Goal: Task Accomplishment & Management: Manage account settings

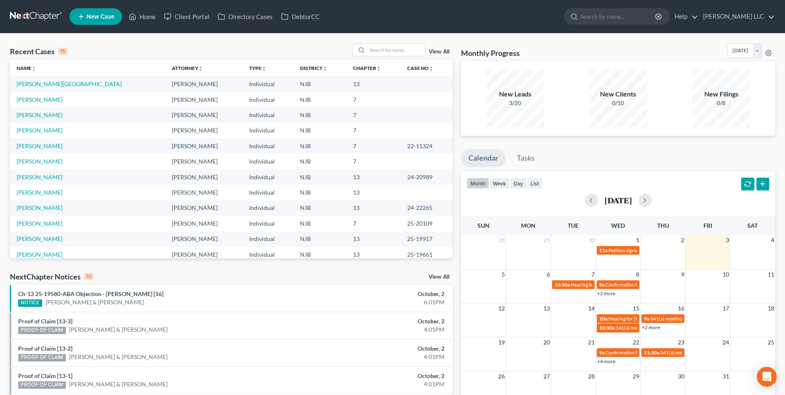
click at [436, 53] on link "View All" at bounding box center [439, 52] width 21 height 6
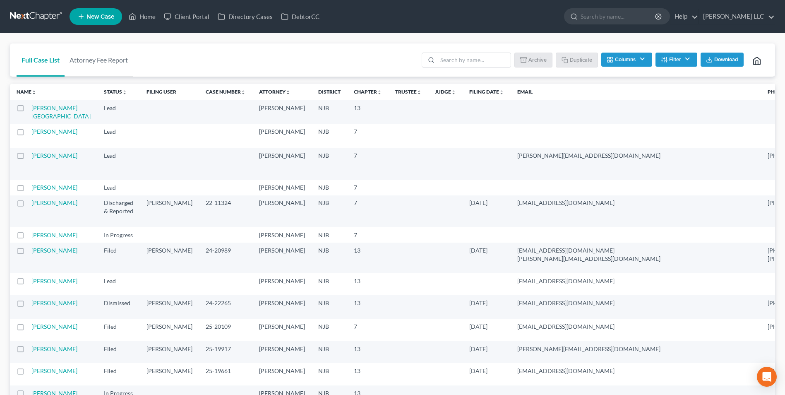
click at [723, 61] on span "Download" at bounding box center [726, 59] width 24 height 7
click at [36, 187] on link "[PERSON_NAME]" at bounding box center [54, 187] width 46 height 7
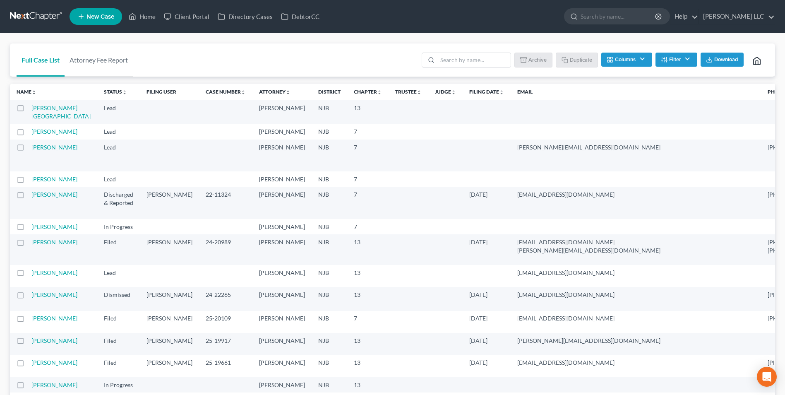
select select "0"
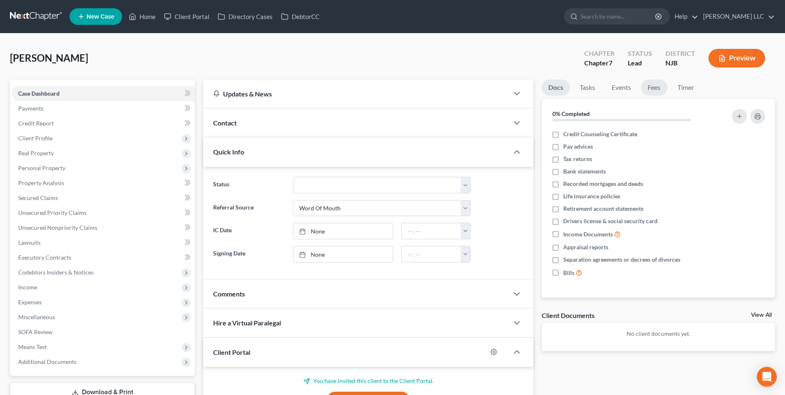
click at [653, 89] on link "Fees" at bounding box center [654, 87] width 26 height 16
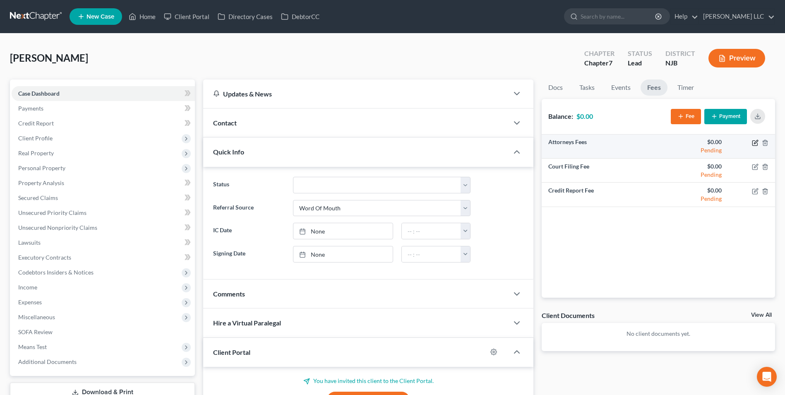
click at [753, 142] on icon "button" at bounding box center [755, 142] width 7 height 7
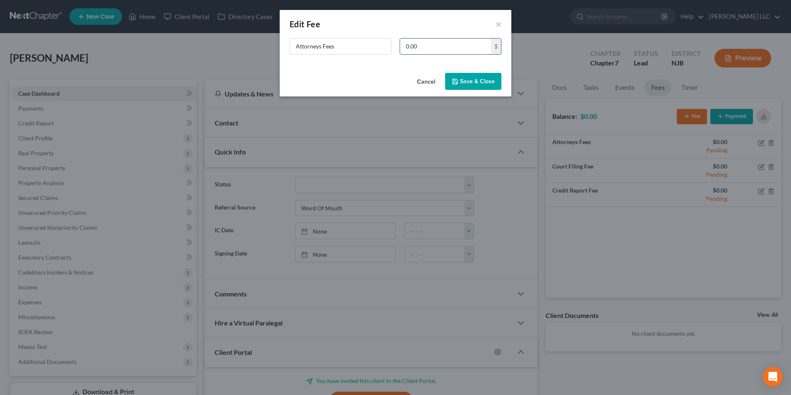
click at [443, 47] on input "0.00" at bounding box center [445, 46] width 91 height 16
type input "1,500"
click at [484, 81] on button "Save & Close" at bounding box center [473, 81] width 56 height 17
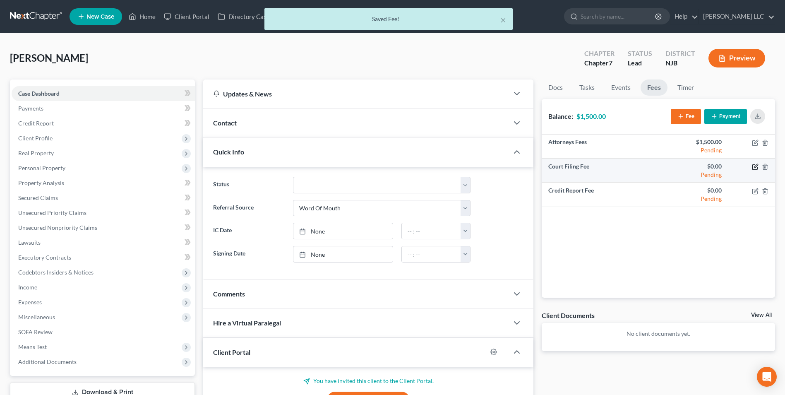
click at [753, 169] on icon "button" at bounding box center [755, 166] width 7 height 7
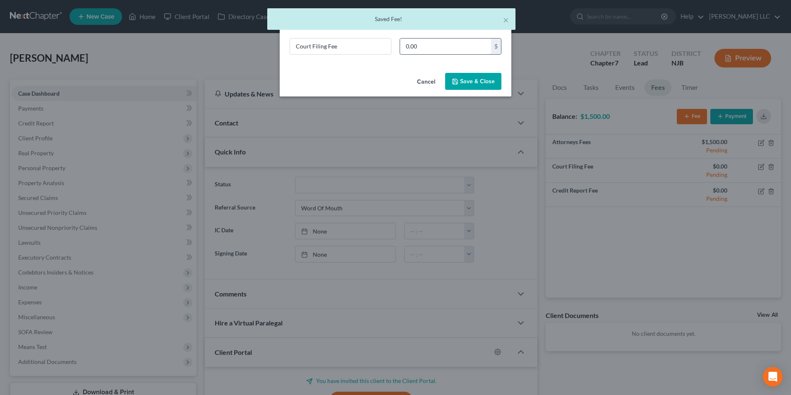
click at [447, 47] on input "0.00" at bounding box center [445, 46] width 91 height 16
type input "338"
click at [469, 81] on button "Save & Close" at bounding box center [473, 81] width 56 height 17
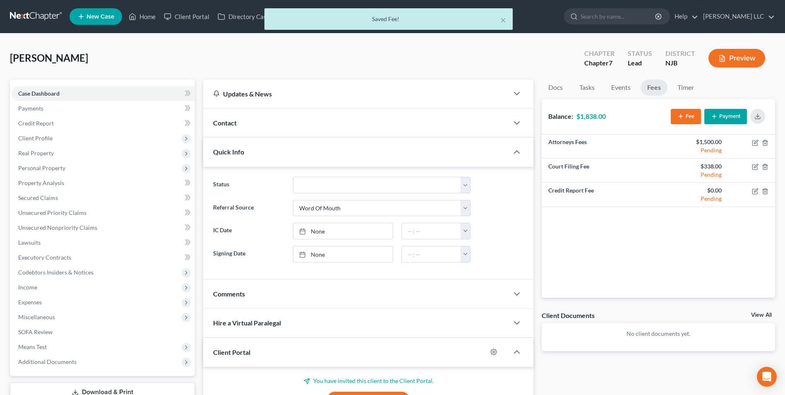
click at [725, 114] on button "Payment" at bounding box center [725, 116] width 43 height 15
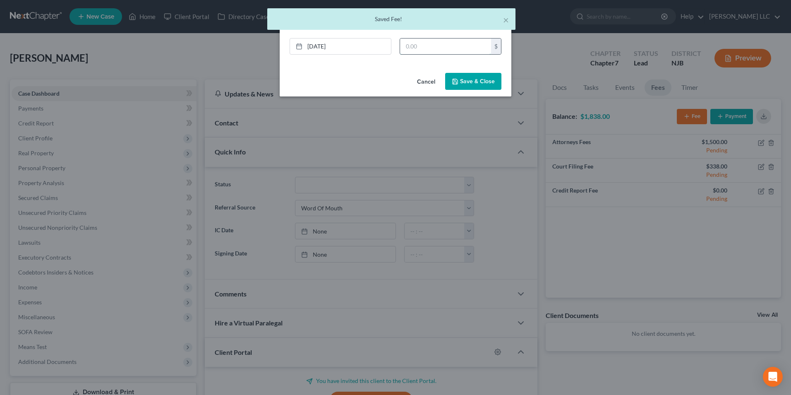
click at [423, 47] on input "text" at bounding box center [445, 46] width 91 height 16
type input "1,838"
click at [481, 79] on button "Save & Close" at bounding box center [473, 81] width 56 height 17
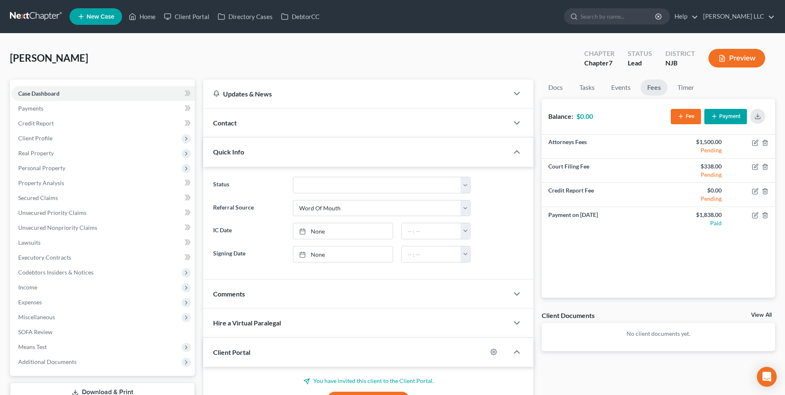
click at [714, 115] on icon "button" at bounding box center [714, 116] width 7 height 7
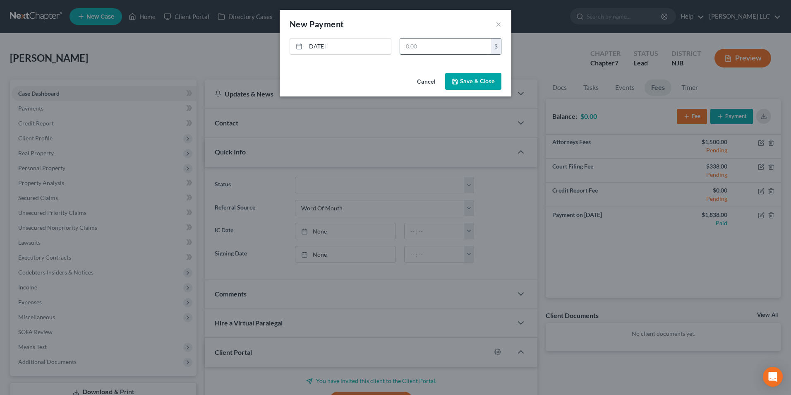
click at [415, 46] on input "text" at bounding box center [445, 46] width 91 height 16
type input "638"
click at [483, 78] on button "Save & Close" at bounding box center [473, 81] width 56 height 17
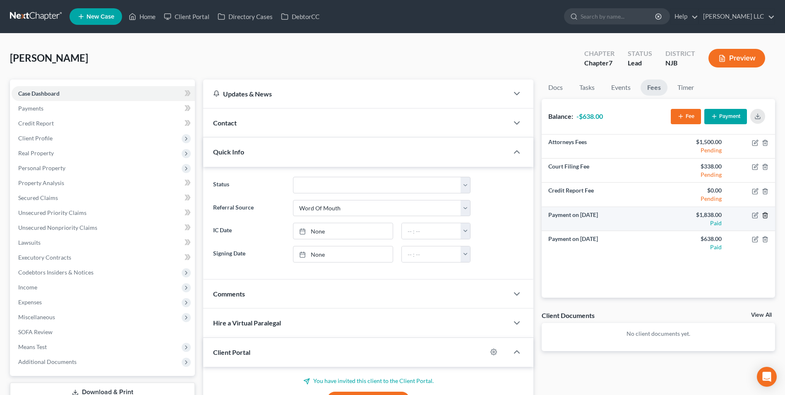
click at [765, 215] on line "button" at bounding box center [765, 216] width 0 height 2
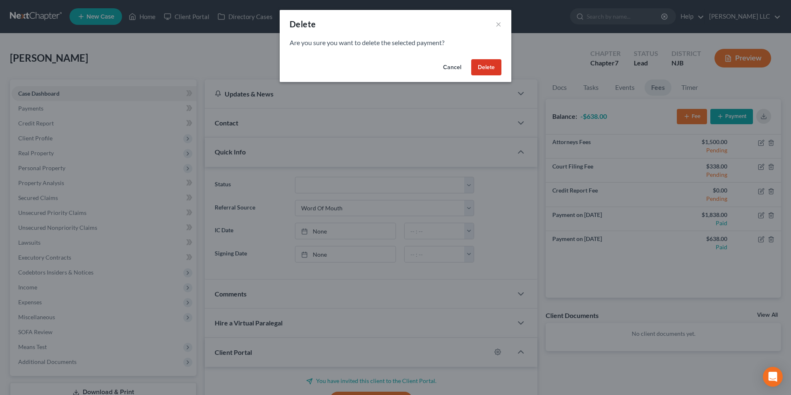
click at [482, 70] on button "Delete" at bounding box center [486, 67] width 30 height 17
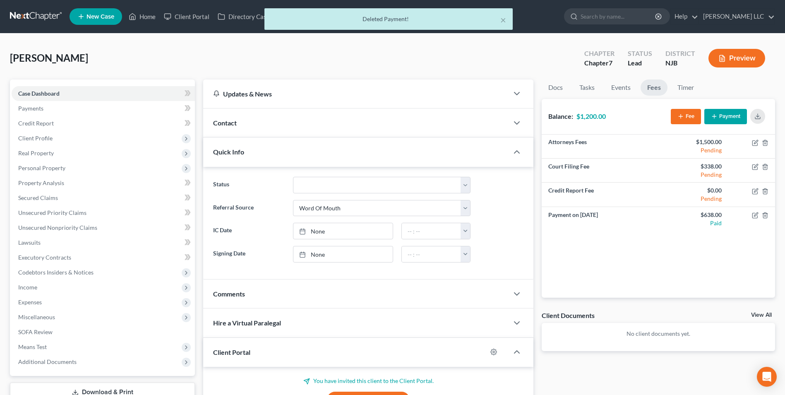
click at [35, 15] on div "× Deleted Payment!" at bounding box center [388, 21] width 785 height 26
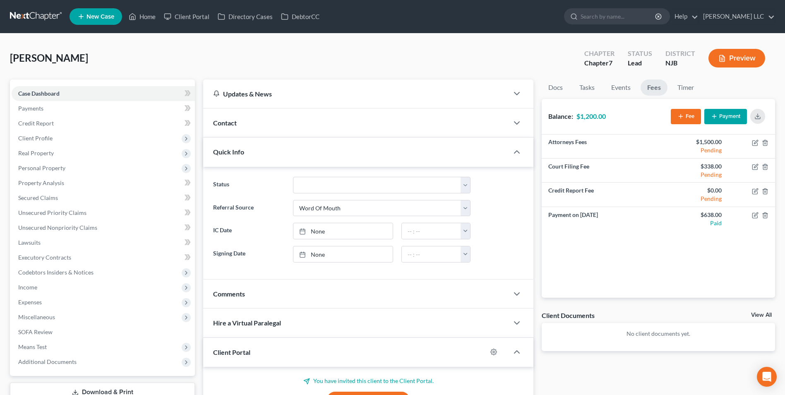
click at [27, 16] on link at bounding box center [36, 16] width 53 height 15
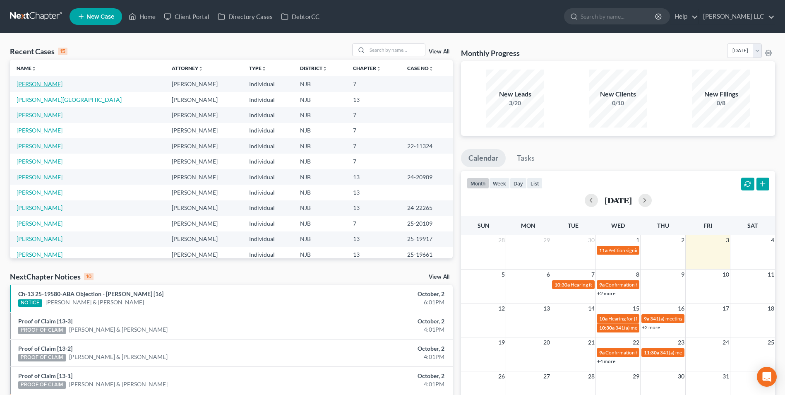
click at [42, 85] on link "[PERSON_NAME]" at bounding box center [40, 83] width 46 height 7
select select "0"
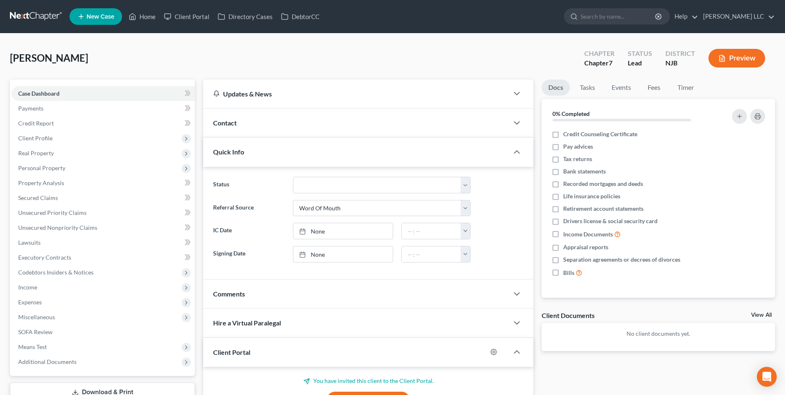
click at [46, 13] on link at bounding box center [36, 16] width 53 height 15
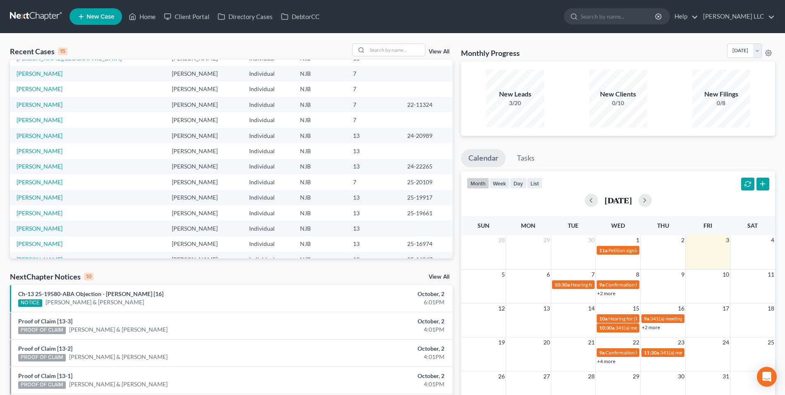
scroll to position [57, 0]
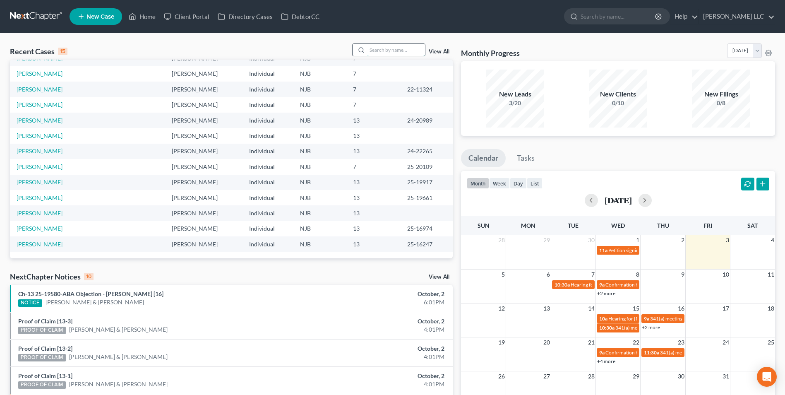
click at [390, 49] on input "search" at bounding box center [396, 50] width 58 height 12
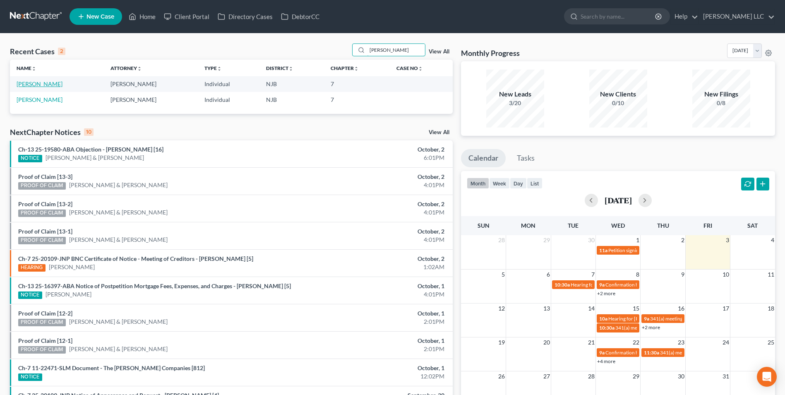
type input "vela"
click at [49, 86] on link "Velazquez, Gilberto" at bounding box center [40, 83] width 46 height 7
select select "4"
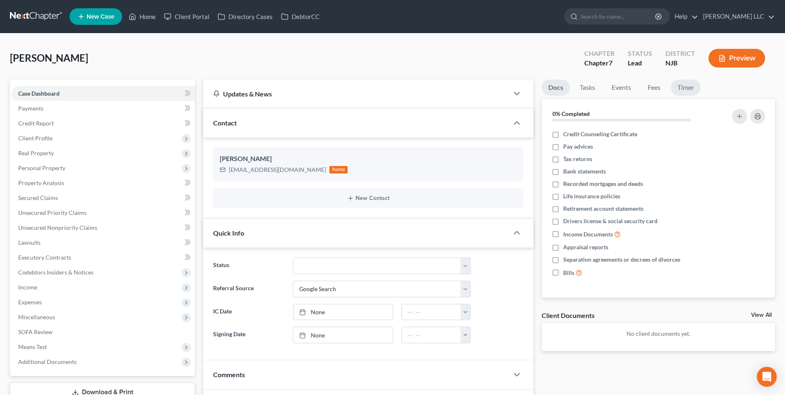
click at [682, 89] on link "Timer" at bounding box center [685, 87] width 30 height 16
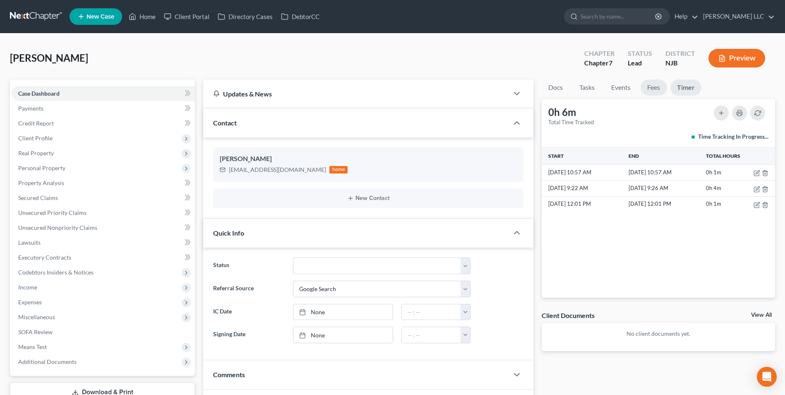
click at [662, 88] on link "Fees" at bounding box center [653, 87] width 26 height 16
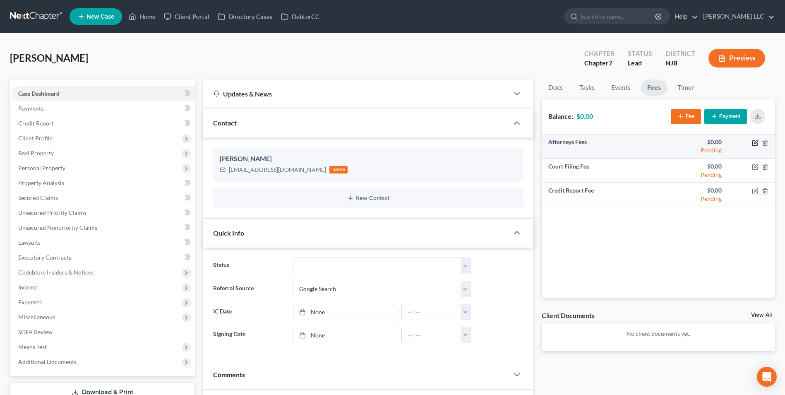
click at [755, 141] on icon "button" at bounding box center [756, 142] width 4 height 4
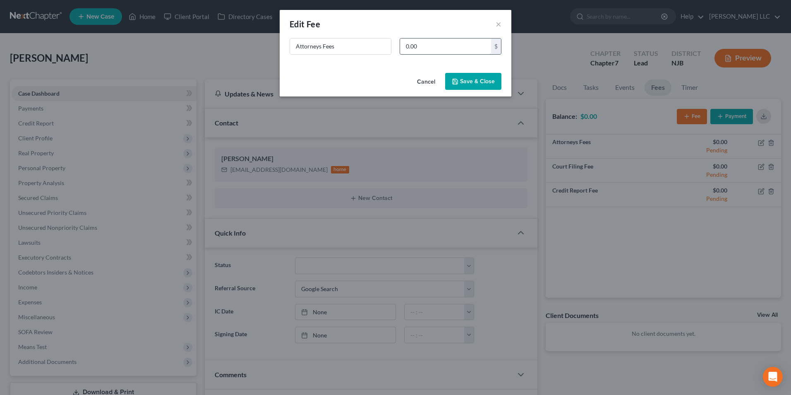
click at [430, 47] on input "0.00" at bounding box center [445, 46] width 91 height 16
type input "1,500"
click at [476, 81] on button "Save & Close" at bounding box center [473, 81] width 56 height 17
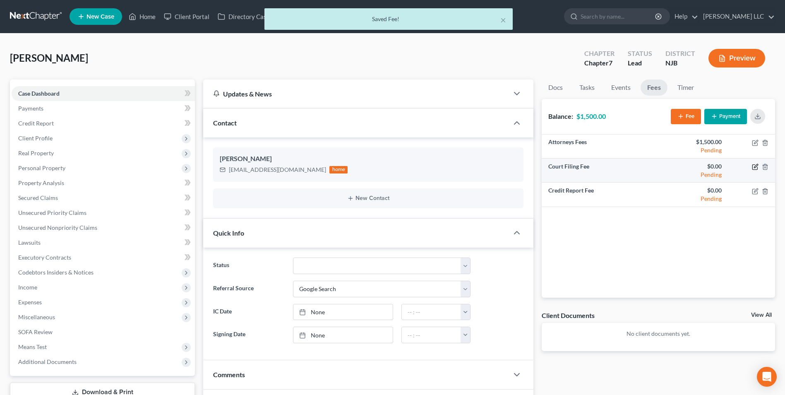
click at [753, 168] on icon "button" at bounding box center [755, 166] width 7 height 7
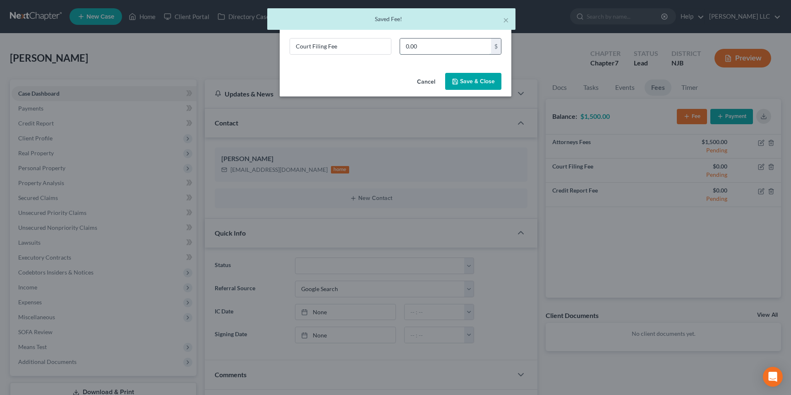
click at [430, 47] on input "0.00" at bounding box center [445, 46] width 91 height 16
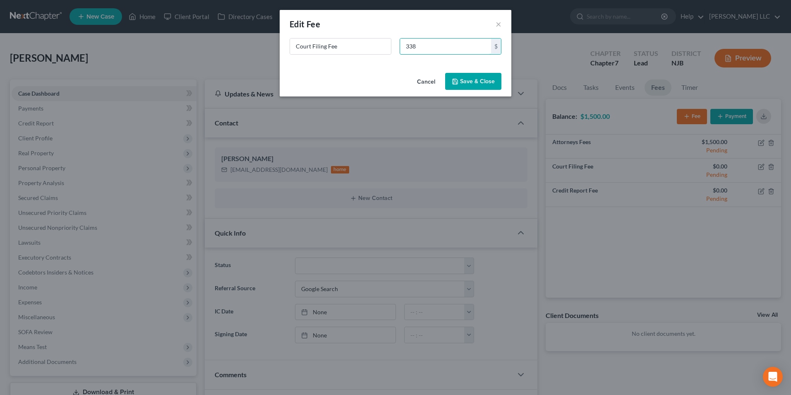
type input "338"
click at [466, 84] on button "Save & Close" at bounding box center [473, 81] width 56 height 17
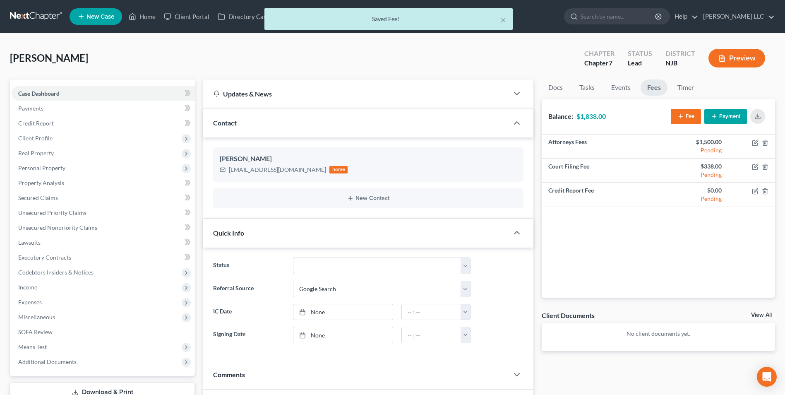
click at [715, 115] on icon "button" at bounding box center [714, 116] width 7 height 7
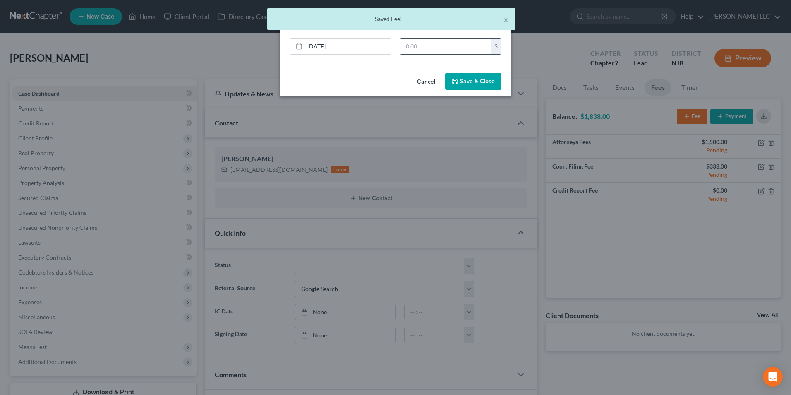
click at [445, 51] on input "text" at bounding box center [445, 46] width 91 height 16
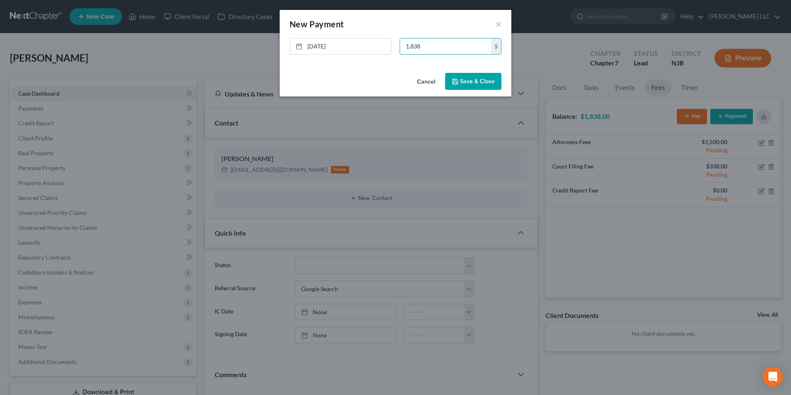
type input "1,838"
click at [470, 83] on button "Save & Close" at bounding box center [473, 81] width 56 height 17
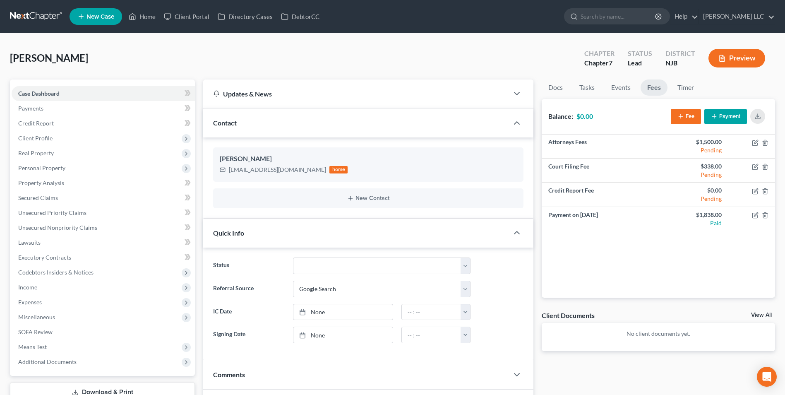
click at [35, 17] on link at bounding box center [36, 16] width 53 height 15
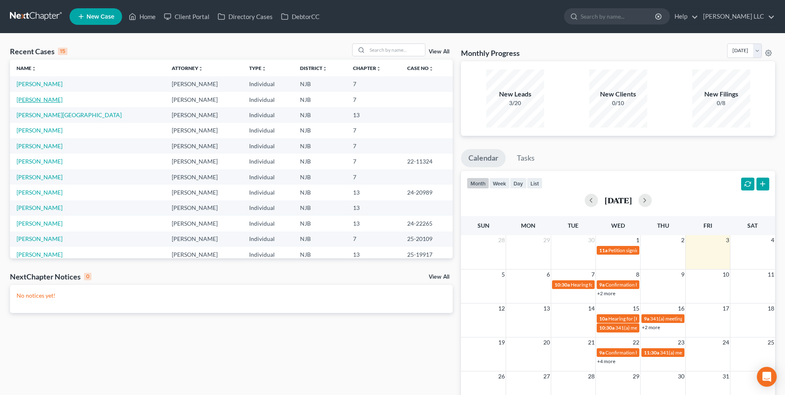
click at [42, 101] on link "[PERSON_NAME]" at bounding box center [40, 99] width 46 height 7
select select "0"
